Goal: Complete application form: Complete application form

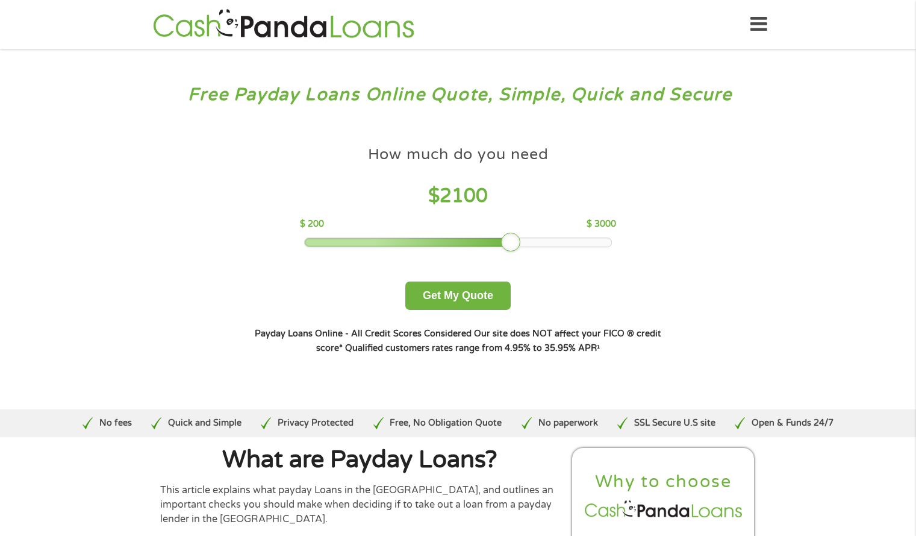
drag, startPoint x: 390, startPoint y: 245, endPoint x: 513, endPoint y: 249, distance: 123.0
click at [513, 249] on div at bounding box center [510, 242] width 19 height 19
click at [483, 291] on button "Get My Quote" at bounding box center [457, 295] width 105 height 28
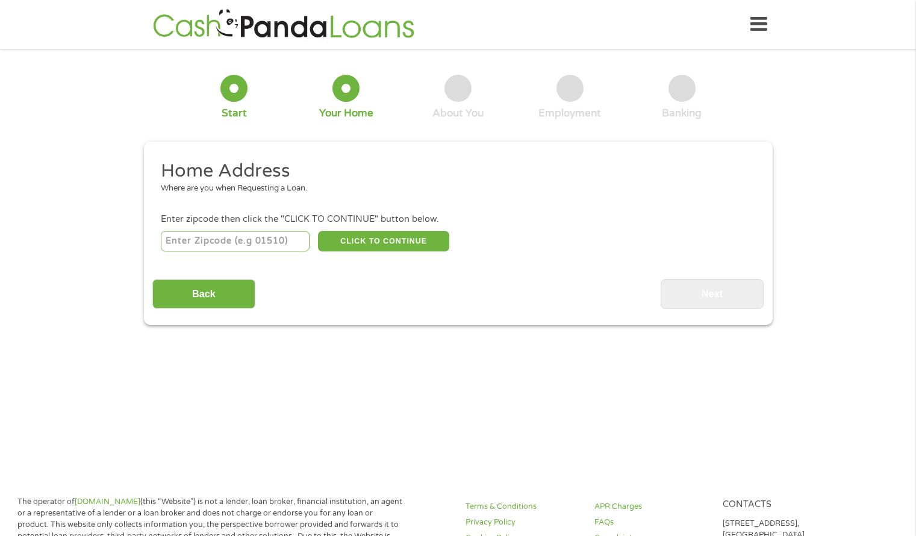
click at [275, 233] on input "number" at bounding box center [235, 241] width 149 height 20
type input "58072"
click at [385, 240] on button "CLICK TO CONTINUE" at bounding box center [383, 241] width 131 height 20
type input "58072"
type input "[GEOGRAPHIC_DATA]"
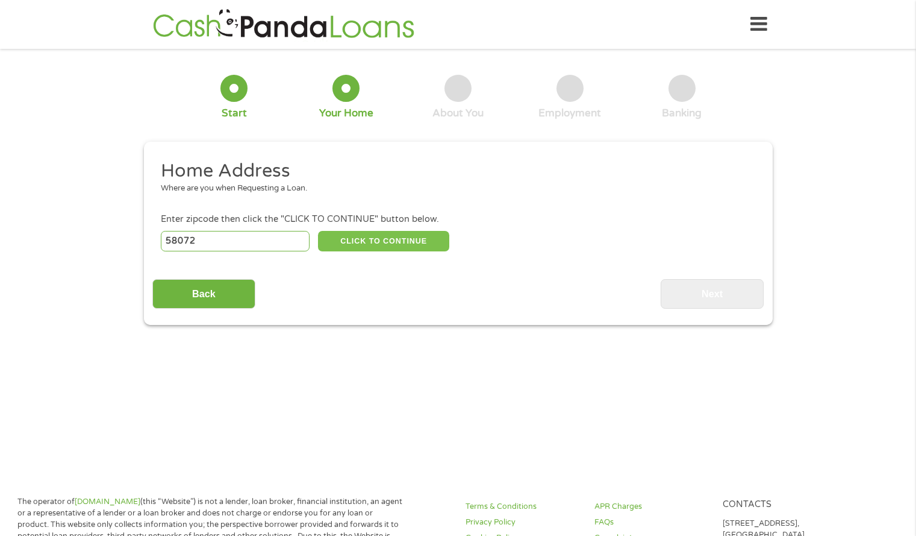
select select "[US_STATE]"
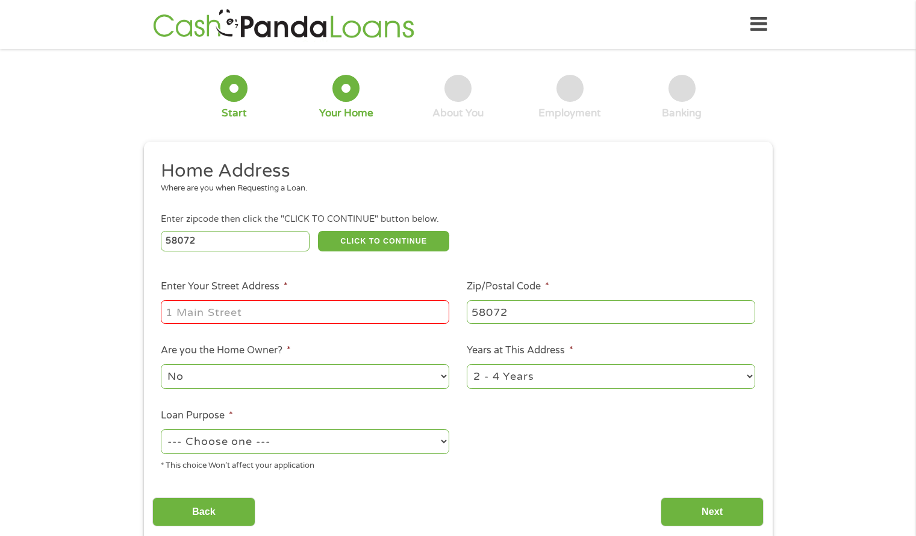
click at [342, 321] on input "Enter Your Street Address *" at bounding box center [305, 311] width 289 height 23
type input "[STREET_ADDRESS]"
click at [556, 421] on ul "Home Address Where are you when Requesting a Loan. Enter zipcode then click the…" at bounding box center [458, 320] width 612 height 322
click at [424, 443] on select "--- Choose one --- Pay Bills Debt Consolidation Home Improvement Major Purchase…" at bounding box center [305, 441] width 289 height 25
select select "paybills"
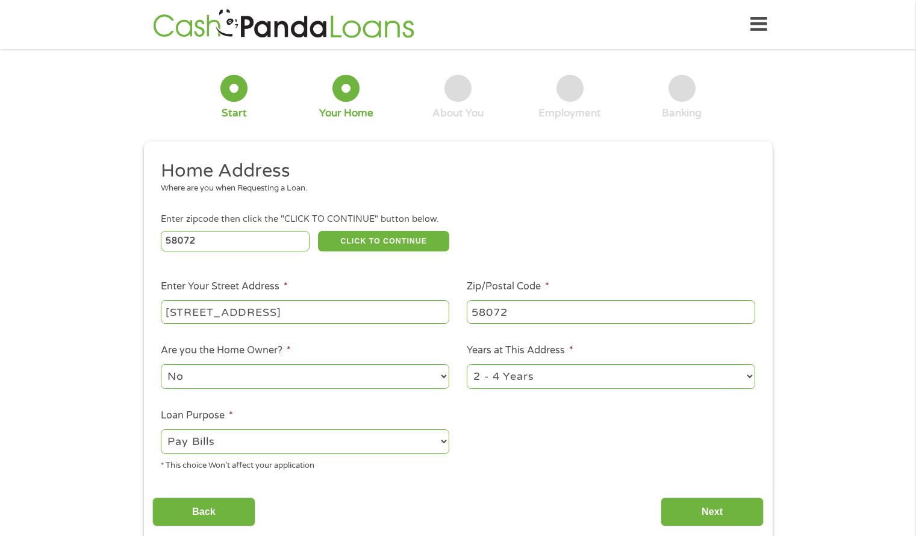
click at [161, 429] on select "--- Choose one --- Pay Bills Debt Consolidation Home Improvement Major Purchase…" at bounding box center [305, 441] width 289 height 25
click at [507, 458] on ul "Home Address Where are you when Requesting a Loan. Enter zipcode then click the…" at bounding box center [458, 320] width 612 height 322
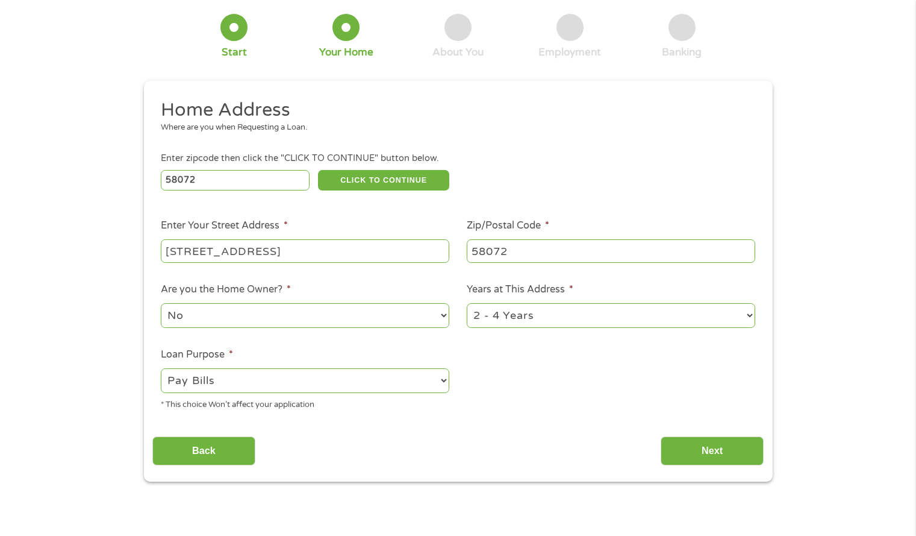
scroll to position [66, 0]
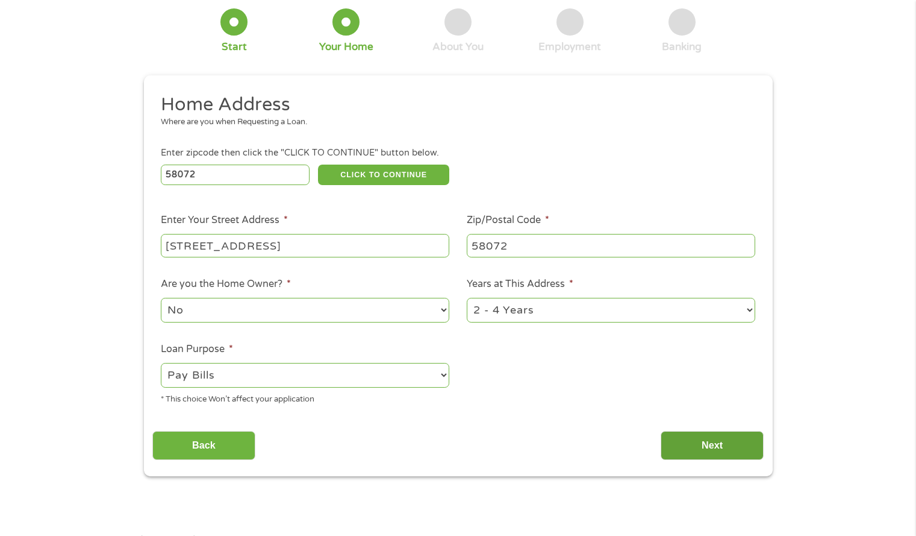
click at [698, 449] on input "Next" at bounding box center [712, 446] width 103 height 30
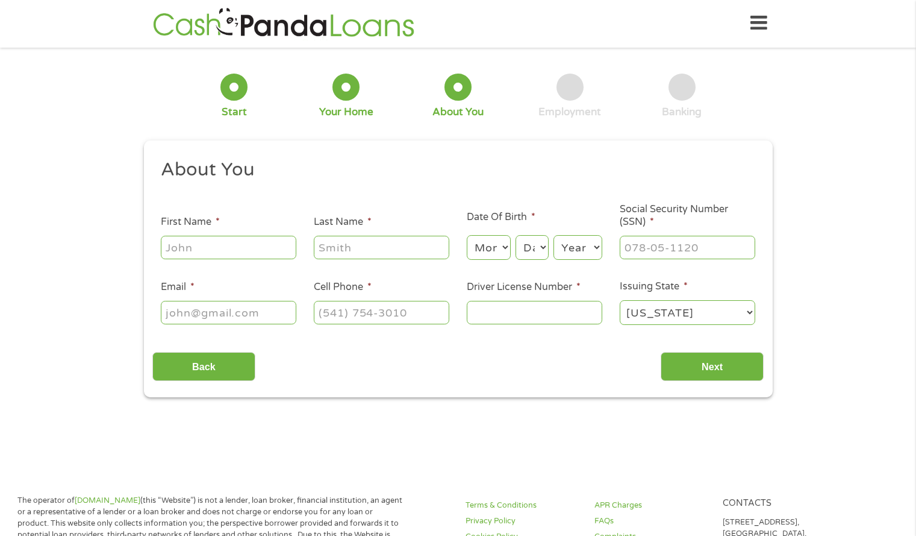
scroll to position [5, 5]
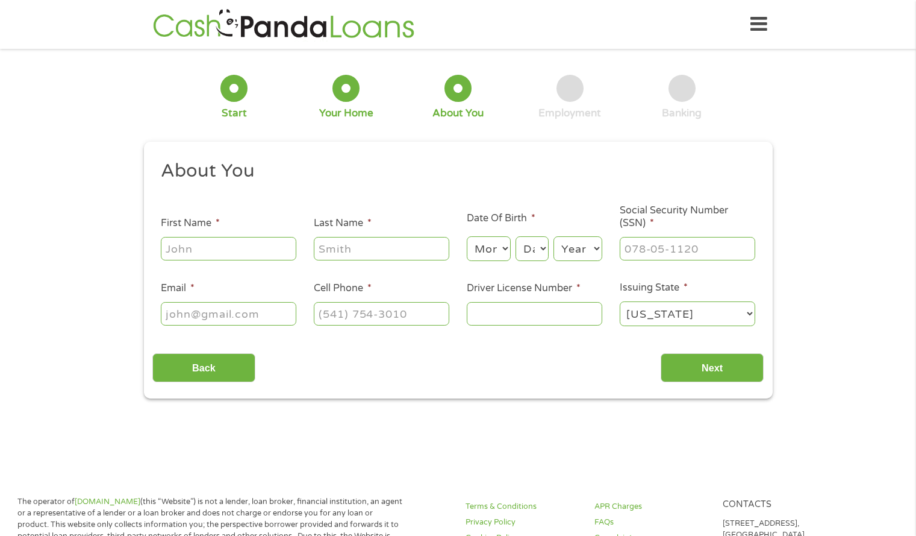
click at [271, 257] on input "First Name *" at bounding box center [229, 248] width 136 height 23
type input "[PERSON_NAME]"
drag, startPoint x: 377, startPoint y: 264, endPoint x: 379, endPoint y: 250, distance: 14.1
click at [379, 250] on ul "About You This field is hidden when viewing the form Title * --- Choose one ---…" at bounding box center [458, 248] width 612 height 178
click at [379, 250] on input "Last Name *" at bounding box center [382, 248] width 136 height 23
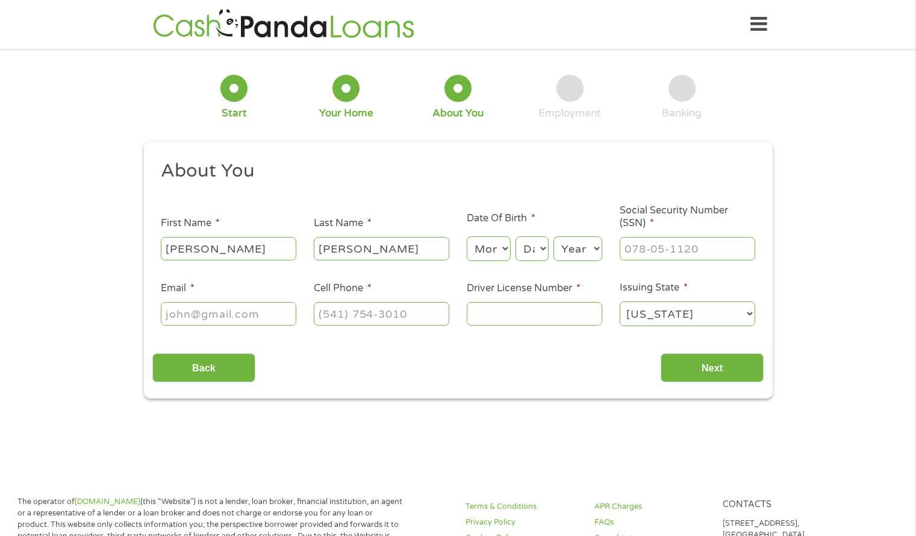
type input "[PERSON_NAME]"
click at [249, 310] on input "Email *" at bounding box center [229, 313] width 136 height 23
type input "[PERSON_NAME][EMAIL_ADDRESS][PERSON_NAME][DOMAIN_NAME]"
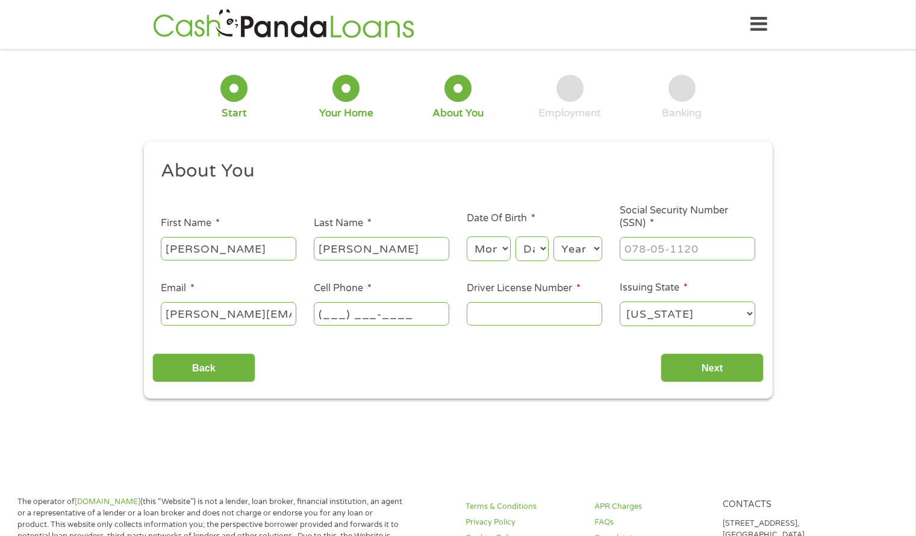
click at [315, 314] on input "(___) ___-____" at bounding box center [382, 313] width 136 height 23
type input "[PHONE_NUMBER]"
click at [535, 321] on input "Driver License Number *" at bounding box center [535, 313] width 136 height 23
type input "w000-032-479-600"
click at [495, 248] on select "Month 1 2 3 4 5 6 7 8 9 10 11 12" at bounding box center [489, 248] width 44 height 25
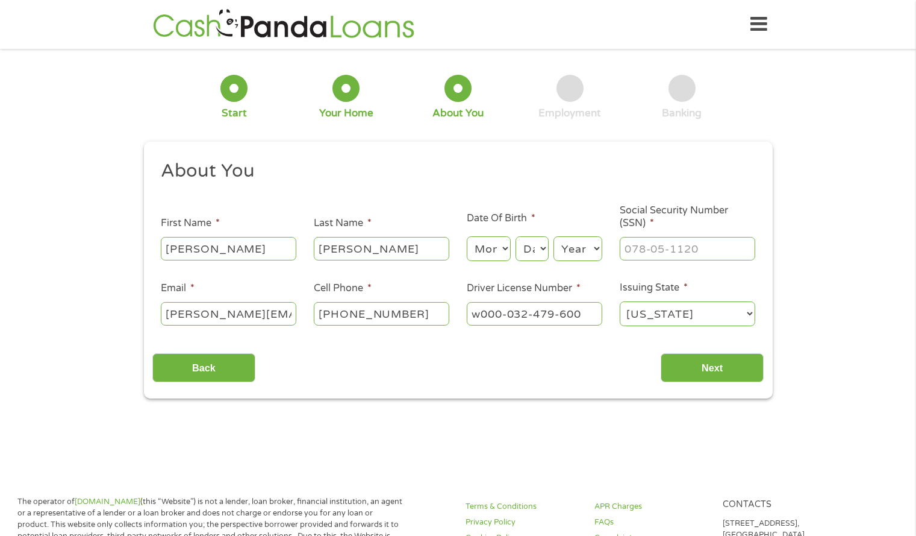
select select "5"
click at [467, 236] on select "Month 1 2 3 4 5 6 7 8 9 10 11 12" at bounding box center [489, 248] width 44 height 25
click at [533, 249] on select "Day 1 2 3 4 5 6 7 8 9 10 11 12 13 14 15 16 17 18 19 20 21 22 23 24 25 26 27 28 …" at bounding box center [532, 248] width 33 height 25
select select "11"
click at [516, 236] on select "Day 1 2 3 4 5 6 7 8 9 10 11 12 13 14 15 16 17 18 19 20 21 22 23 24 25 26 27 28 …" at bounding box center [532, 248] width 33 height 25
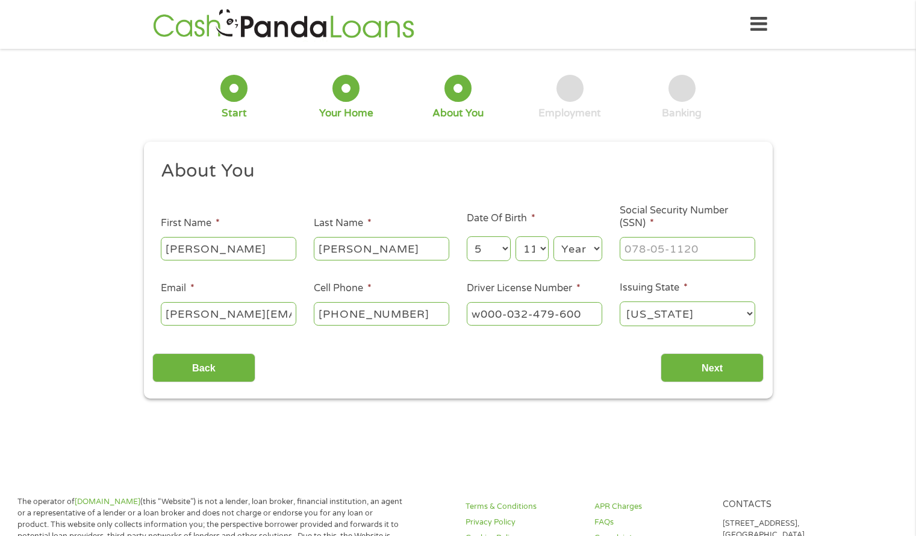
click at [570, 221] on li "Date Of Birth * Month Month 1 2 3 4 5 6 7 8 9 10 11 12 Day Day 1 2 3 4 5 6 7 8 …" at bounding box center [534, 237] width 153 height 52
click at [577, 242] on select "Year [DATE] 2006 2005 2004 2003 2002 2001 2000 1999 1998 1997 1996 1995 1994 19…" at bounding box center [578, 248] width 49 height 25
select select "2004"
click at [554, 236] on select "Year [DATE] 2006 2005 2004 2003 2002 2001 2000 1999 1998 1997 1996 1995 1994 19…" at bounding box center [578, 248] width 49 height 25
click at [693, 246] on input "___-__-____" at bounding box center [688, 248] width 136 height 23
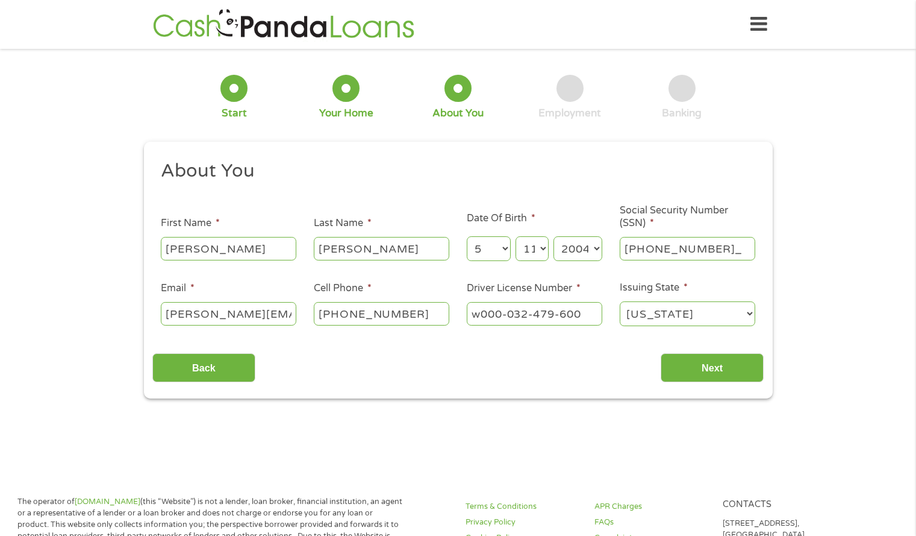
type input "469-45-5587"
click at [715, 316] on select "[US_STATE] [US_STATE] [US_STATE] [US_STATE] [US_STATE] [US_STATE] [US_STATE] [U…" at bounding box center [688, 313] width 136 height 25
select select "[US_STATE]"
click at [620, 301] on select "[US_STATE] [US_STATE] [US_STATE] [US_STATE] [US_STATE] [US_STATE] [US_STATE] [U…" at bounding box center [688, 313] width 136 height 25
click at [614, 383] on div "This field is hidden when viewing the form gclid CjwKCAjwxfjGBhAUEiwAKWPwDpJJ2T…" at bounding box center [458, 270] width 629 height 257
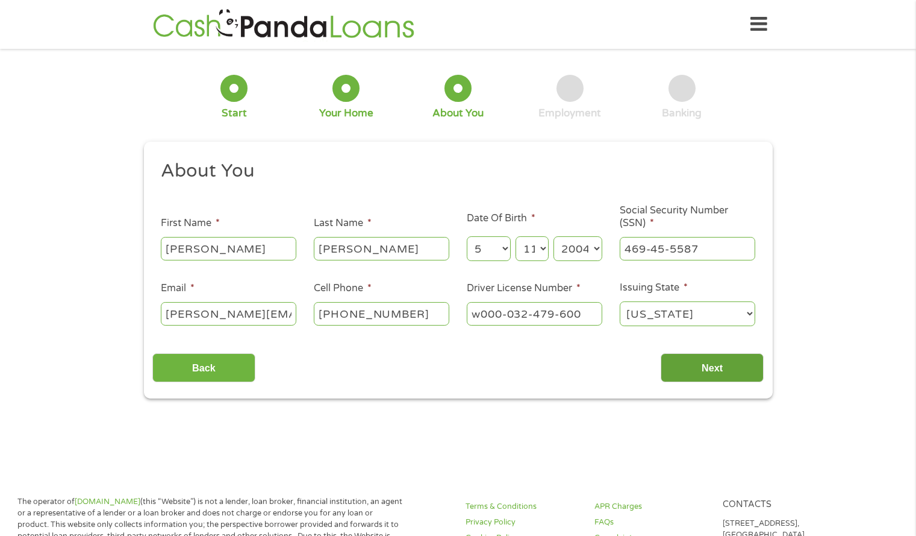
click at [702, 374] on input "Next" at bounding box center [712, 368] width 103 height 30
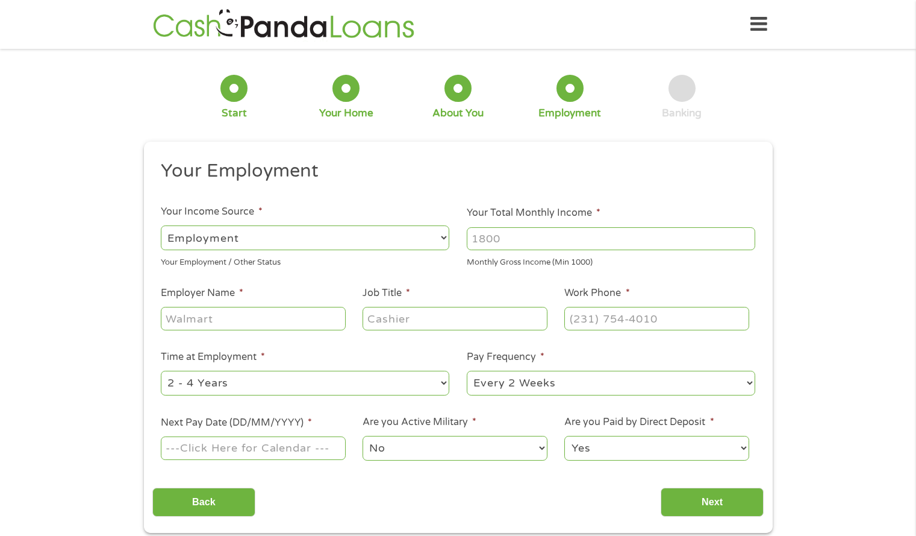
scroll to position [5, 5]
click at [425, 237] on select "--- Choose one --- Employment [DEMOGRAPHIC_DATA] Benefits" at bounding box center [305, 237] width 289 height 25
select select "selfEmployed"
click at [161, 225] on select "--- Choose one --- Employment [DEMOGRAPHIC_DATA] Benefits" at bounding box center [305, 237] width 289 height 25
click at [593, 240] on input "Your Total Monthly Income *" at bounding box center [611, 238] width 289 height 23
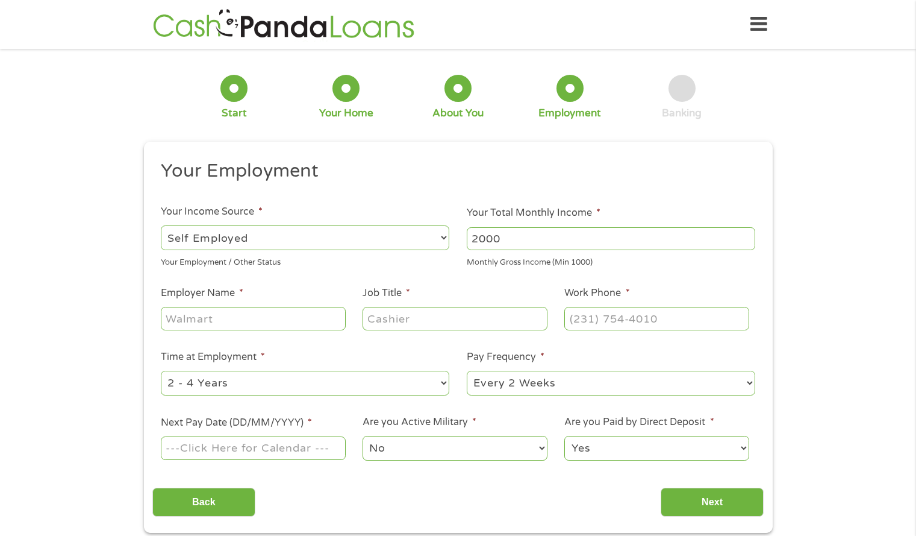
type input "2000"
click at [322, 319] on input "Employer Name *" at bounding box center [253, 318] width 184 height 23
type input "window man"
click at [404, 319] on input "Job Title *" at bounding box center [455, 318] width 184 height 23
type input "window washer"
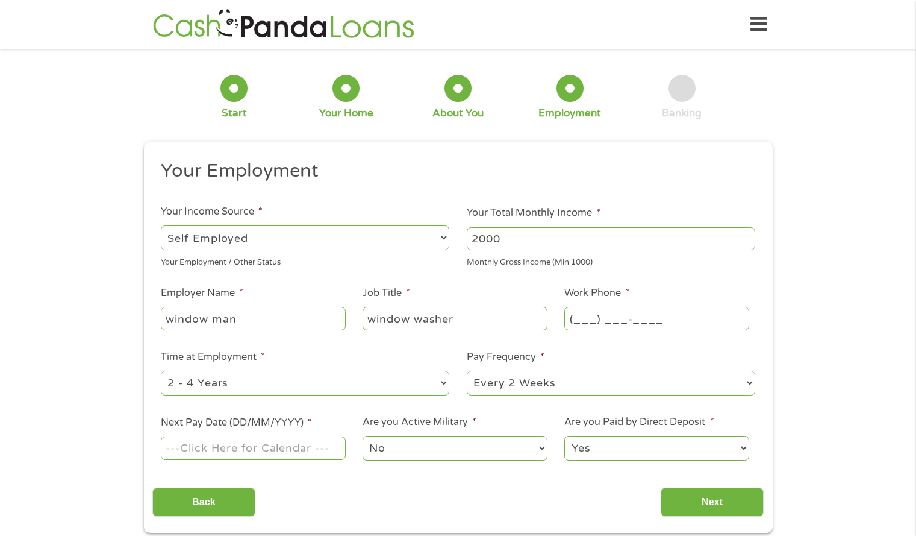
click at [660, 319] on input "(___) ___-____" at bounding box center [657, 318] width 184 height 23
type input "[PHONE_NUMBER]"
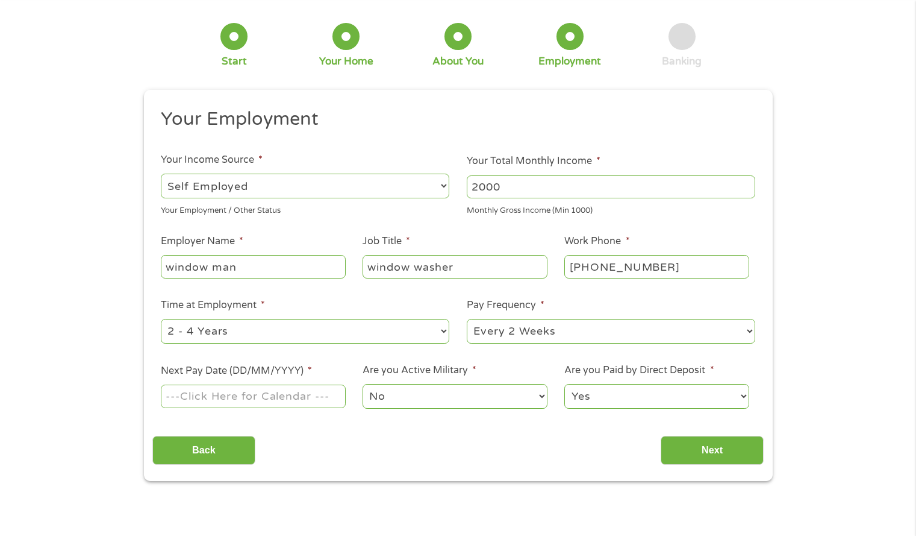
scroll to position [52, 0]
click at [327, 394] on input "Next Pay Date (DD/MM/YYYY) *" at bounding box center [253, 395] width 184 height 23
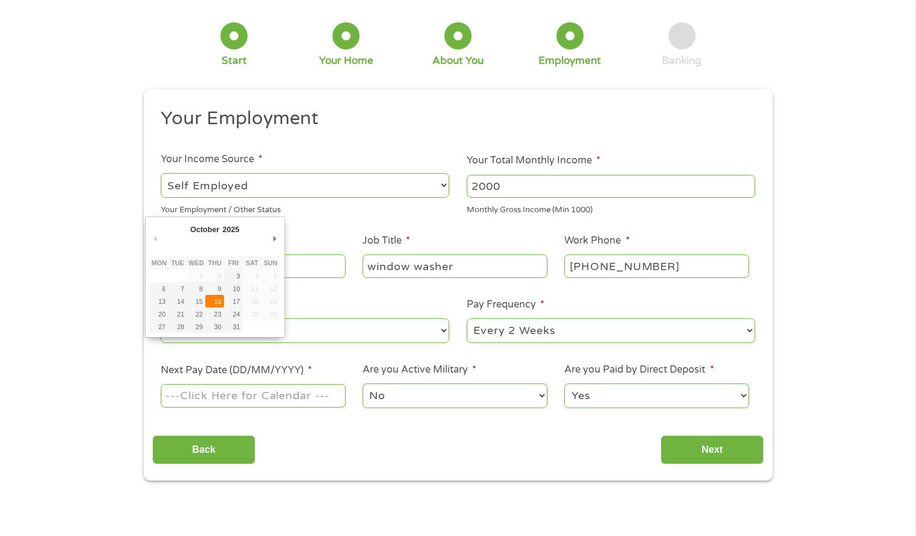
type input "[DATE]"
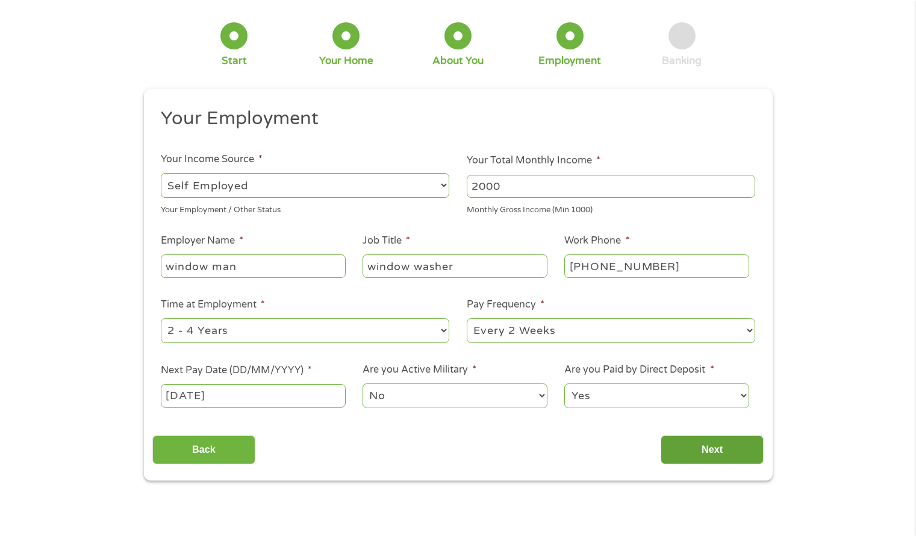
click at [696, 439] on input "Next" at bounding box center [712, 450] width 103 height 30
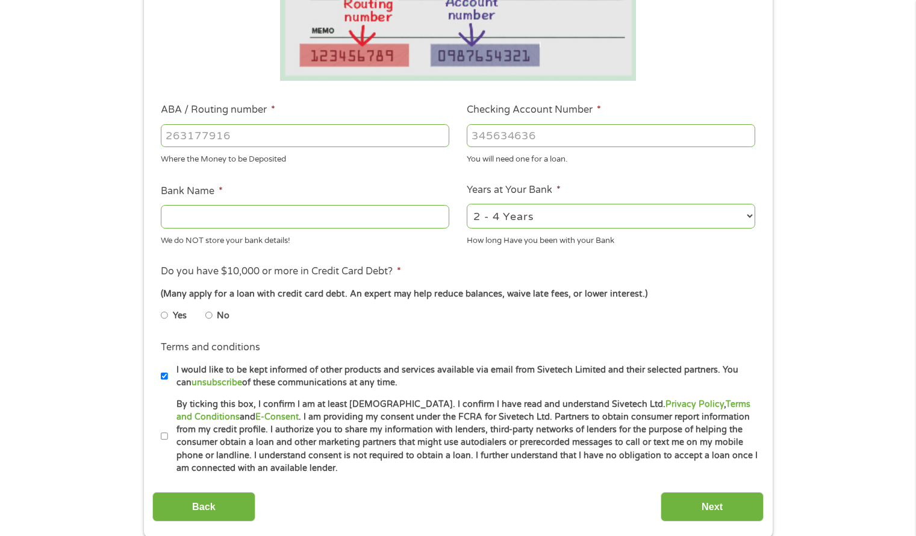
scroll to position [286, 0]
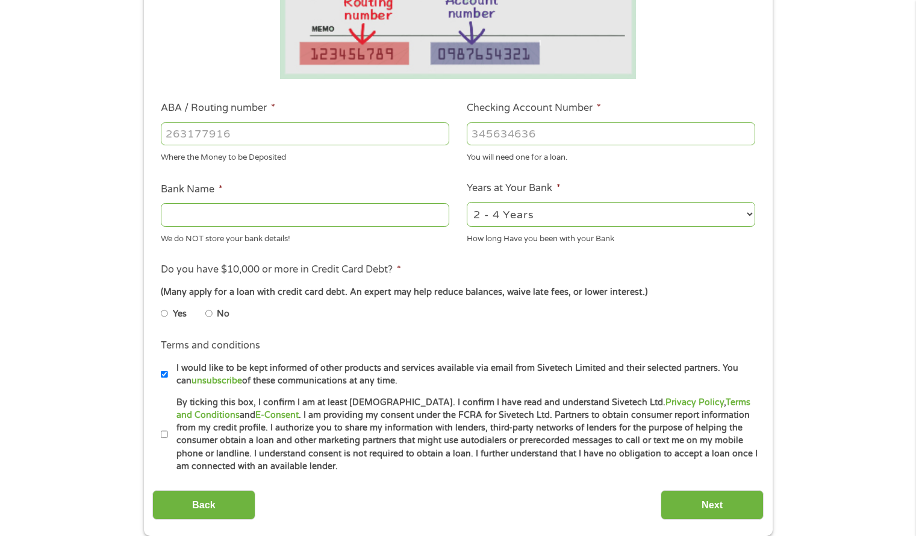
click at [221, 316] on label "No" at bounding box center [223, 313] width 13 height 13
click at [213, 316] on input "No" at bounding box center [208, 313] width 7 height 19
radio input "true"
click at [164, 434] on input "By ticking this box, I confirm I am at least [DEMOGRAPHIC_DATA]. I confirm I ha…" at bounding box center [164, 434] width 7 height 19
checkbox input "true"
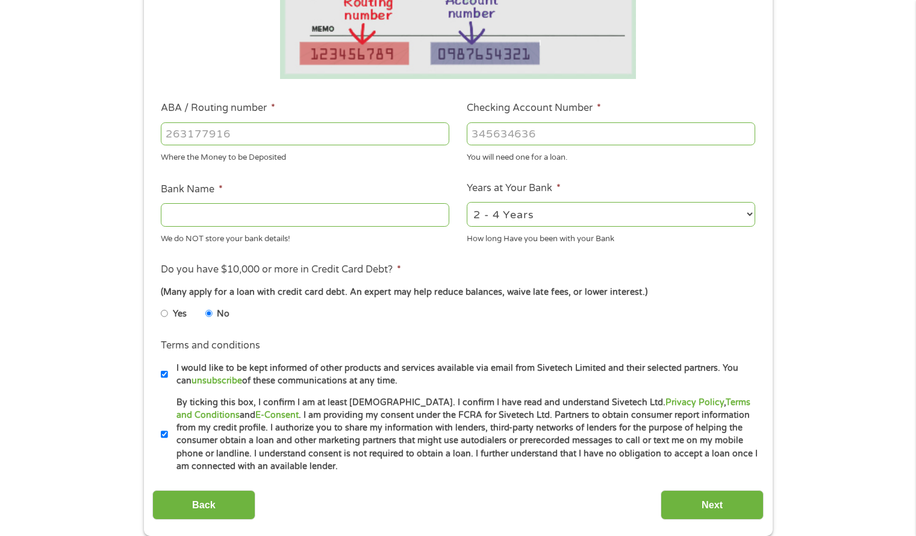
click at [315, 139] on input "ABA / Routing number *" at bounding box center [305, 133] width 289 height 23
type input "091300010"
type input "[PERSON_NAME] FARGO BANK NA [US_STATE]"
type input "091300010"
click at [539, 125] on input "Checking Account Number *" at bounding box center [611, 133] width 289 height 23
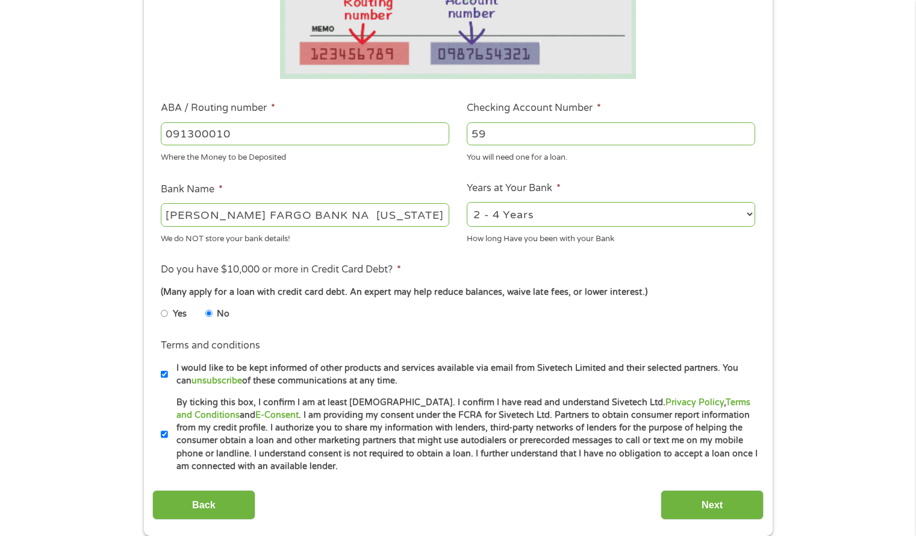
type input "5"
type input "5903777729"
click at [468, 276] on li "Do you have $10,000 or more in Credit Card Debt? * (Many apply for a loan with …" at bounding box center [458, 295] width 612 height 67
click at [687, 504] on input "Next" at bounding box center [712, 505] width 103 height 30
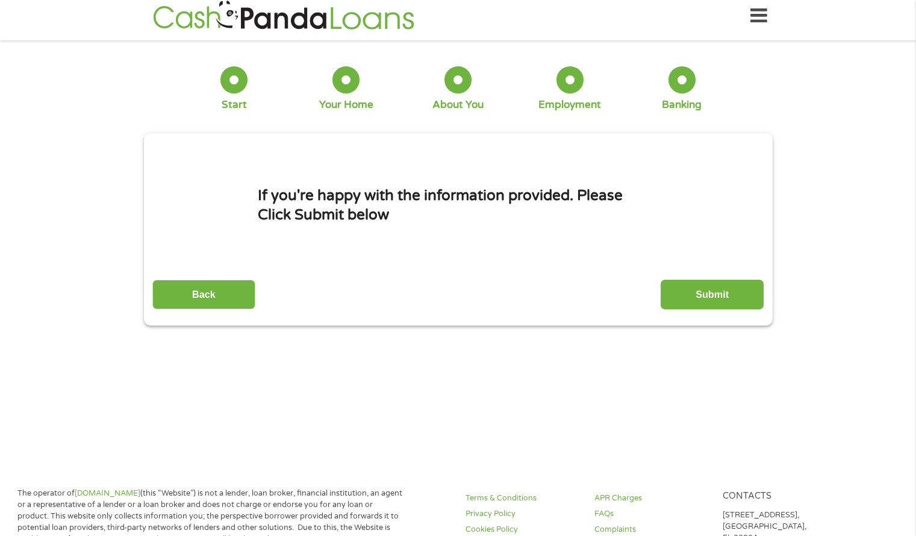
scroll to position [0, 0]
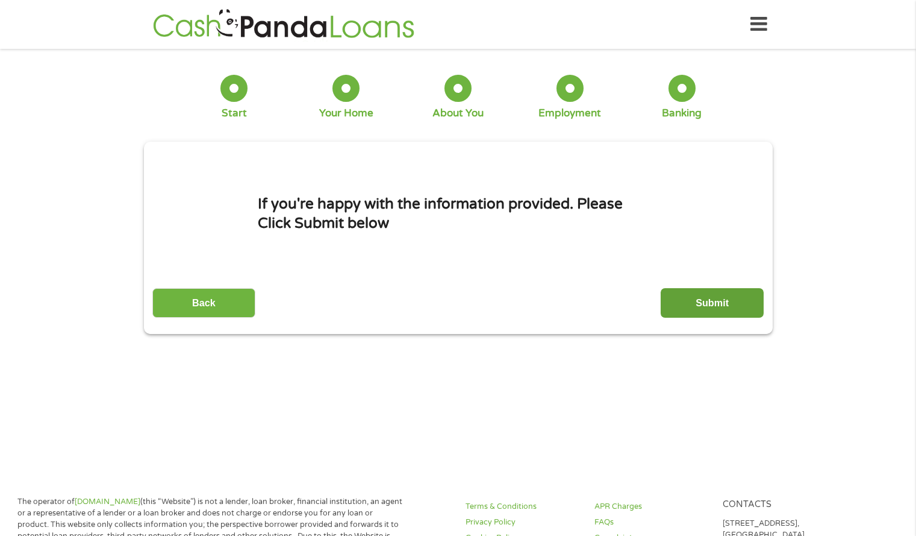
click at [716, 306] on input "Submit" at bounding box center [712, 303] width 103 height 30
